Goal: Information Seeking & Learning: Learn about a topic

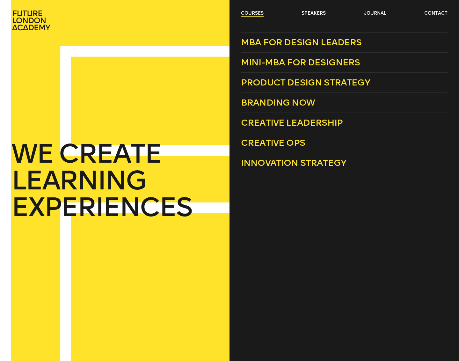
click at [251, 11] on link "courses" at bounding box center [252, 13] width 23 height 6
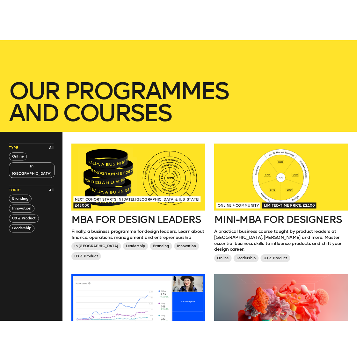
scroll to position [133, 0]
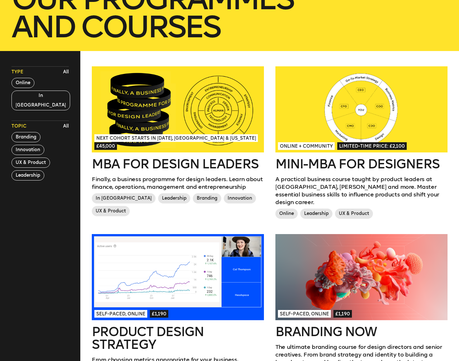
click at [167, 134] on div at bounding box center [178, 109] width 172 height 86
click at [362, 131] on div at bounding box center [361, 109] width 172 height 86
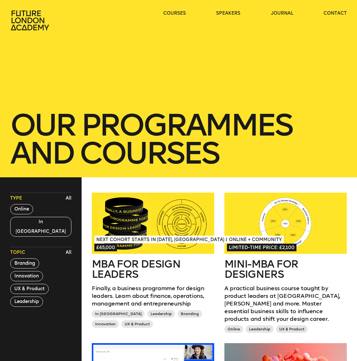
scroll to position [0, 0]
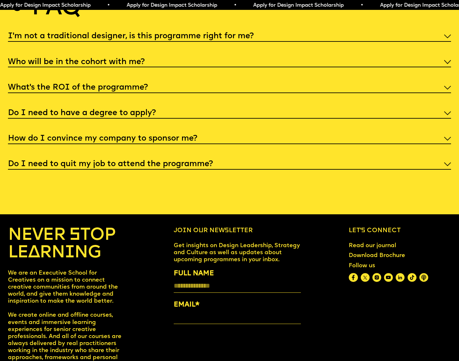
scroll to position [2415, 0]
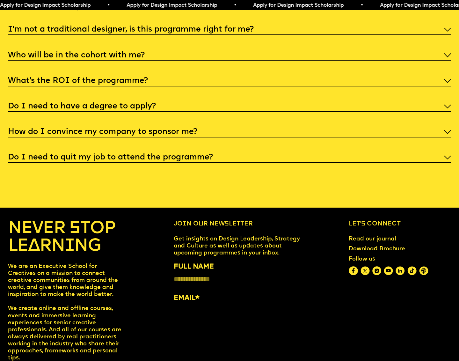
click at [186, 154] on h5 "Do I need to quit my job to attend the programme?" at bounding box center [110, 157] width 205 height 6
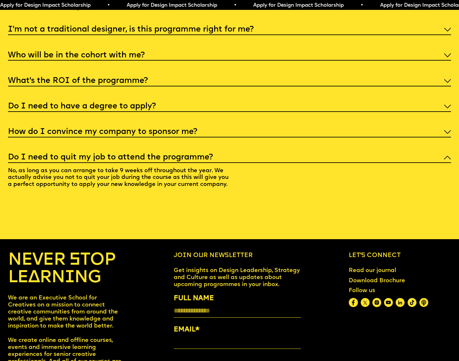
click at [189, 129] on h5 "How do I convince my company to sponsor me?" at bounding box center [102, 132] width 189 height 6
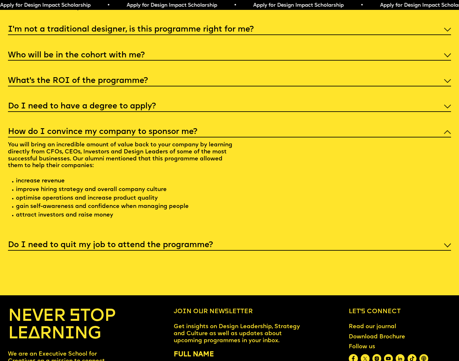
drag, startPoint x: 136, startPoint y: 90, endPoint x: 136, endPoint y: 71, distance: 18.5
click at [136, 103] on h5 "Do I need to have a degree to apply?" at bounding box center [82, 106] width 148 height 6
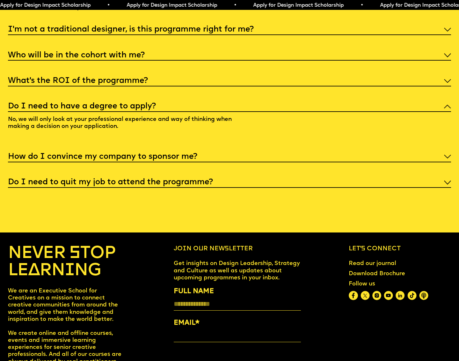
click at [137, 78] on h5 "What’s the ROI of the programme?" at bounding box center [78, 81] width 140 height 6
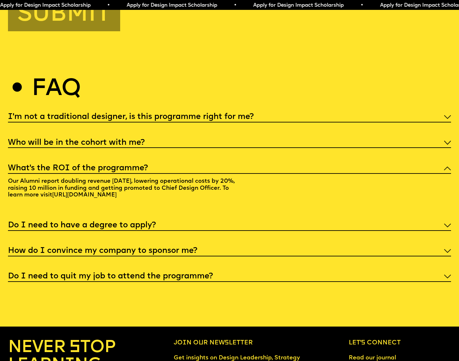
scroll to position [2327, 0]
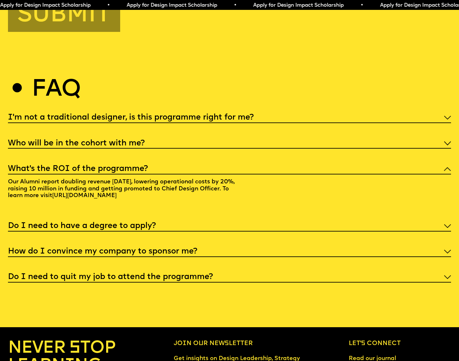
click at [134, 166] on h5 "What’s the ROI of the programme?" at bounding box center [78, 169] width 140 height 6
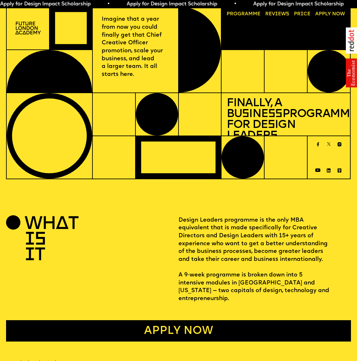
scroll to position [0, 0]
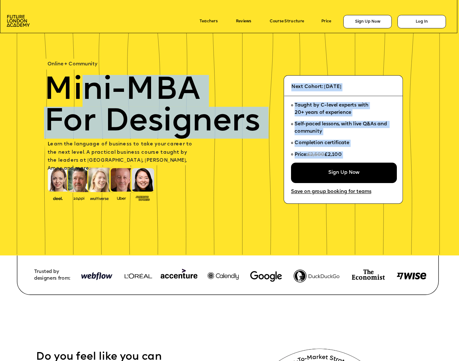
drag, startPoint x: 244, startPoint y: 117, endPoint x: 79, endPoint y: 105, distance: 165.5
drag, startPoint x: 55, startPoint y: 92, endPoint x: 49, endPoint y: 86, distance: 8.1
click at [54, 92] on span "Mini-MBA" at bounding box center [122, 91] width 156 height 32
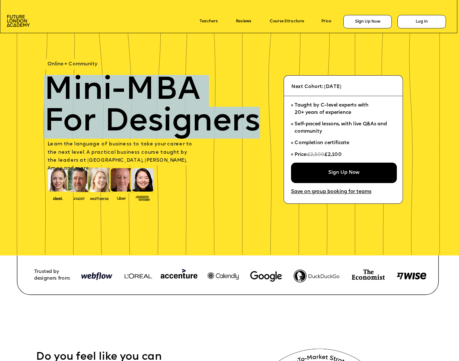
drag, startPoint x: 132, startPoint y: 90, endPoint x: 246, endPoint y: 131, distance: 121.1
click at [257, 123] on div "Mini-MBA For Designers" at bounding box center [157, 107] width 227 height 64
copy div "Mini-MBA For Designers"
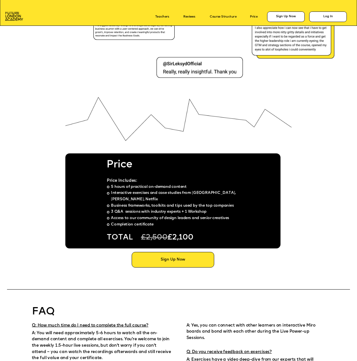
scroll to position [2666, 0]
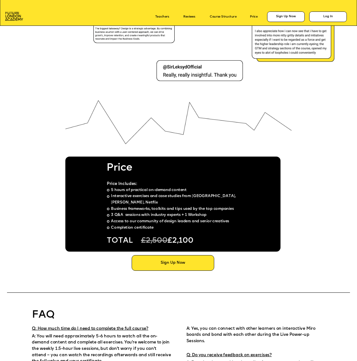
scroll to position [2665, 0]
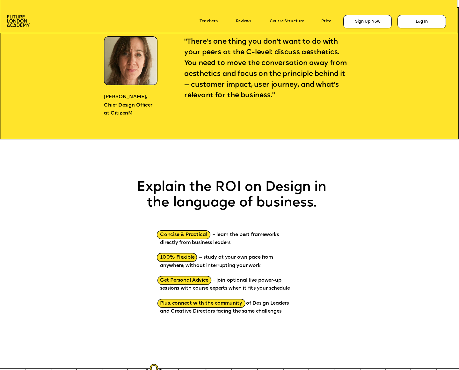
scroll to position [544, 0]
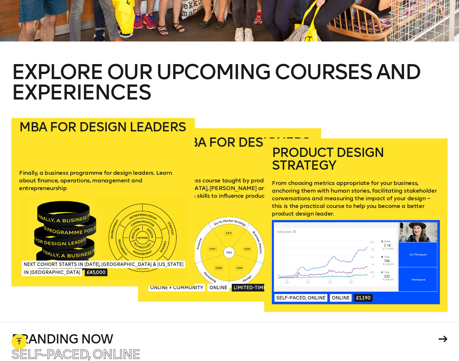
scroll to position [927, 0]
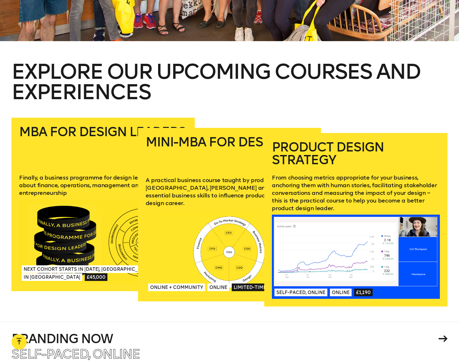
click at [356, 187] on p "From choosing metrics appropriate for your business, anchoring them with human …" at bounding box center [356, 193] width 168 height 38
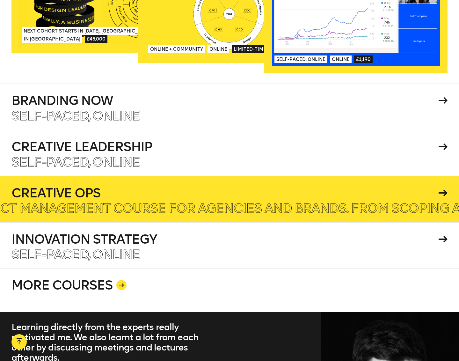
scroll to position [1175, 0]
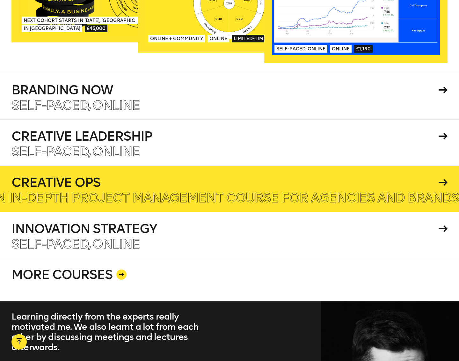
click at [322, 181] on div at bounding box center [229, 188] width 459 height 46
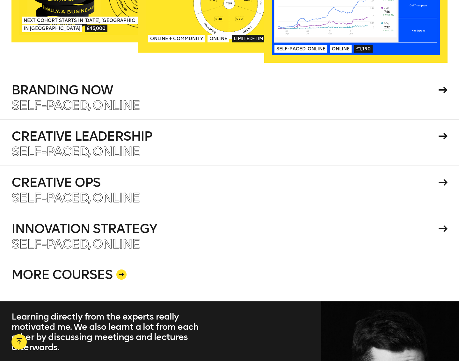
drag, startPoint x: 113, startPoint y: 268, endPoint x: 128, endPoint y: 268, distance: 14.7
click at [113, 268] on link "MORE COURSES" at bounding box center [229, 279] width 436 height 43
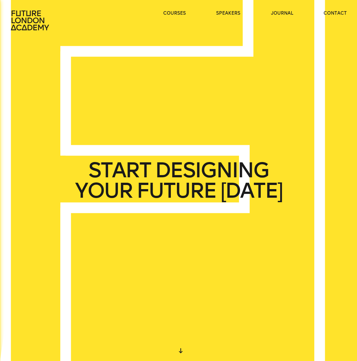
scroll to position [0, 0]
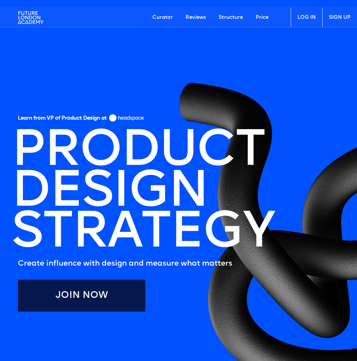
click at [305, 82] on section "Learn from VP of Product Design at PRODUCT DESIGN STRATEGY Create influence wit…" at bounding box center [178, 232] width 357 height 433
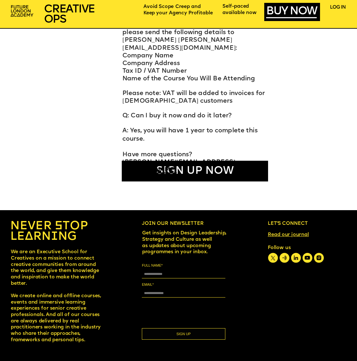
scroll to position [2783, 0]
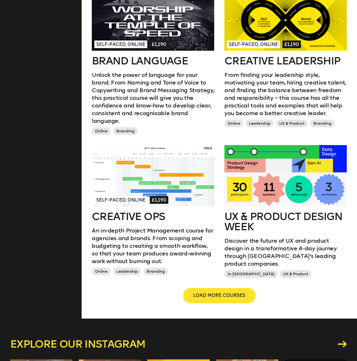
scroll to position [524, 0]
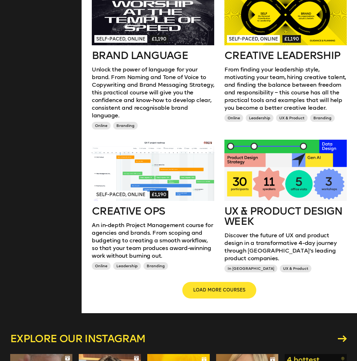
click at [206, 287] on span "LOAD MORE COURSES" at bounding box center [219, 290] width 52 height 6
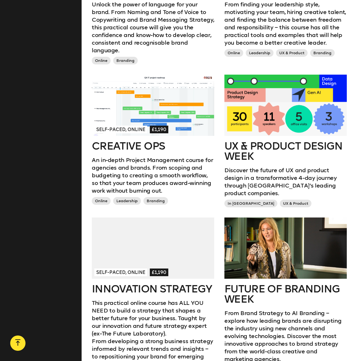
scroll to position [588, 0]
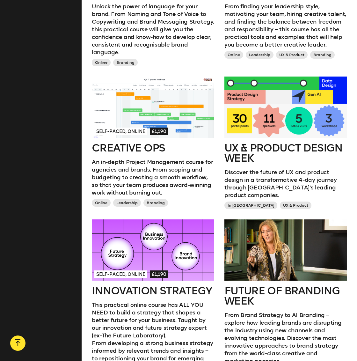
click at [283, 116] on div at bounding box center [285, 106] width 122 height 61
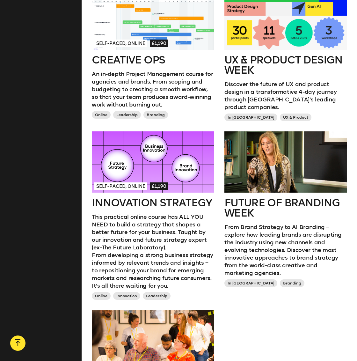
scroll to position [675, 0]
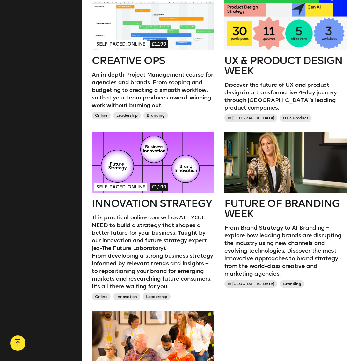
click at [182, 162] on div at bounding box center [153, 162] width 122 height 61
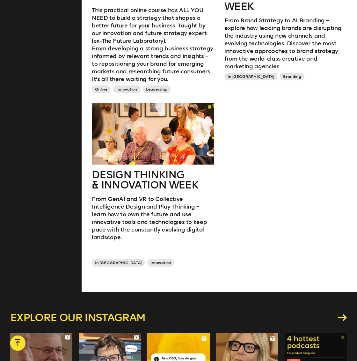
scroll to position [882, 0]
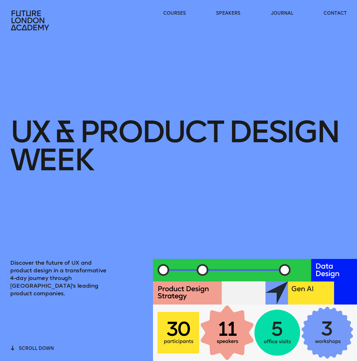
click at [127, 123] on h1 "UX & Product Design Week" at bounding box center [178, 145] width 336 height 97
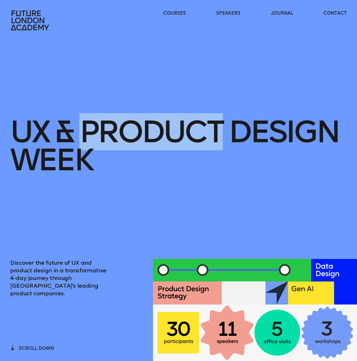
click at [127, 123] on h1 "UX & Product Design Week" at bounding box center [178, 145] width 336 height 97
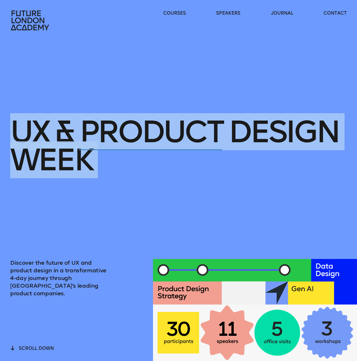
click at [128, 123] on h1 "UX & Product Design Week" at bounding box center [178, 145] width 336 height 97
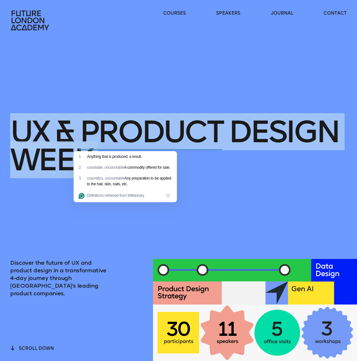
copy h1 "UX & Product Design Week"
click at [78, 69] on div "UX & Product Design Week" at bounding box center [178, 145] width 336 height 227
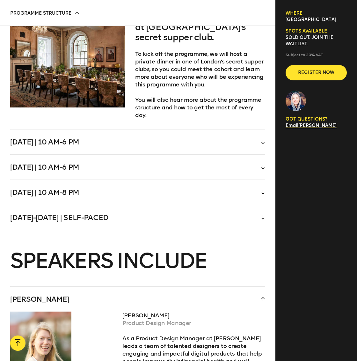
scroll to position [1473, 0]
click at [263, 139] on icon at bounding box center [262, 141] width 3 height 4
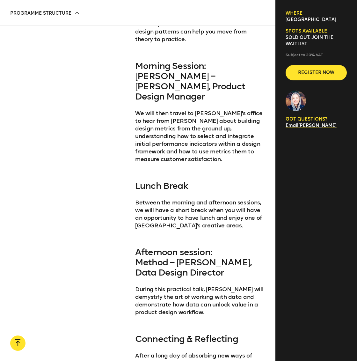
scroll to position [1595, 0]
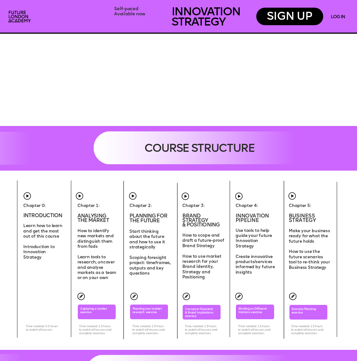
scroll to position [1392, 0]
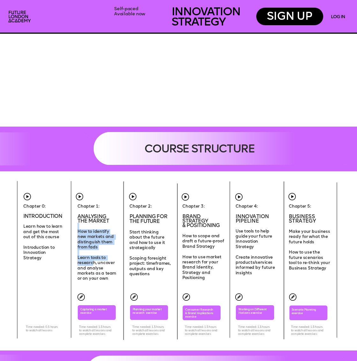
drag, startPoint x: 84, startPoint y: 231, endPoint x: 54, endPoint y: 290, distance: 66.7
click at [87, 260] on div "Chapter 1: ANALYSING THE MARKET How to identify new markets and distinguish the…" at bounding box center [98, 242] width 42 height 77
click at [47, 290] on div "BRAND INNOVATION FUTURE STRATEGY BUSINESS INNOVATION It was useful, detailed an…" at bounding box center [178, 69] width 357 height 2922
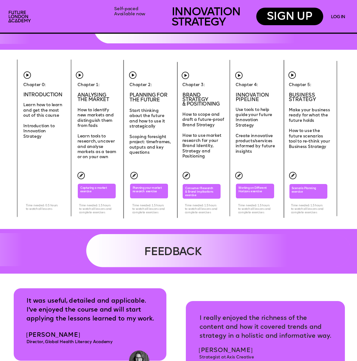
scroll to position [1523, 0]
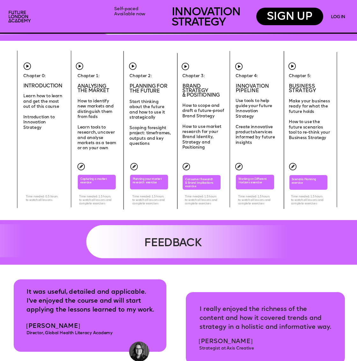
click at [292, 167] on img at bounding box center [292, 166] width 7 height 7
click at [302, 182] on span "Scenario Planning exercise" at bounding box center [304, 181] width 25 height 6
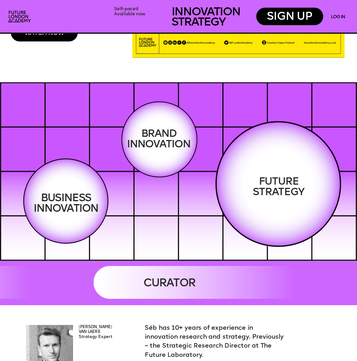
scroll to position [832, 0]
